Goal: Task Accomplishment & Management: Manage account settings

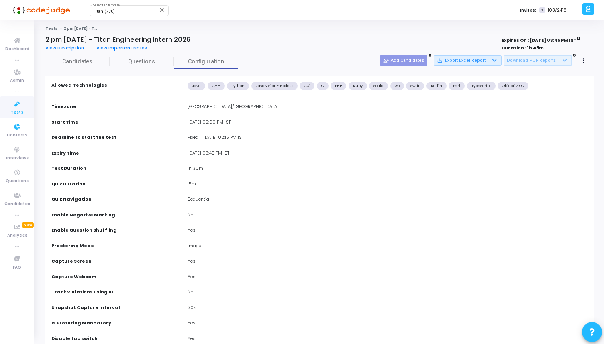
click at [20, 106] on icon at bounding box center [17, 104] width 17 height 10
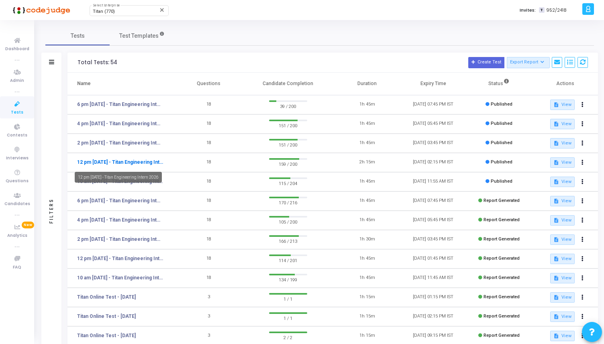
click at [125, 159] on link "12 pm [DATE] - Titan Engineering Intern 2026" at bounding box center [120, 162] width 86 height 7
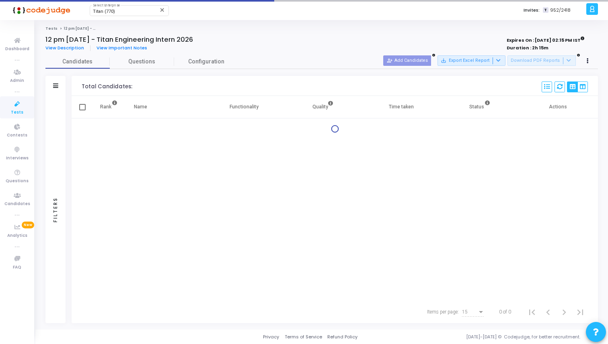
click at [56, 156] on div "Filters" at bounding box center [55, 209] width 20 height 227
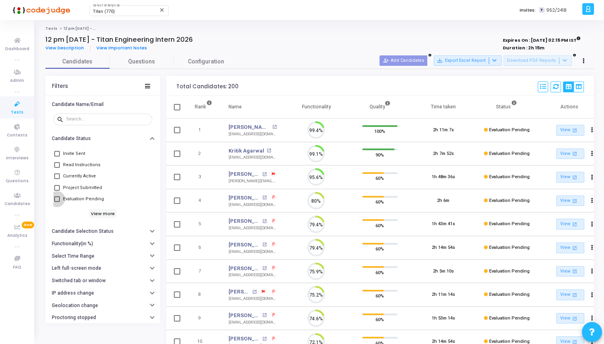
click at [91, 198] on span "Evaluation Pending" at bounding box center [83, 199] width 41 height 10
click at [57, 202] on input "Evaluation Pending" at bounding box center [57, 202] width 0 height 0
checkbox input "true"
